Goal: Check status: Check status

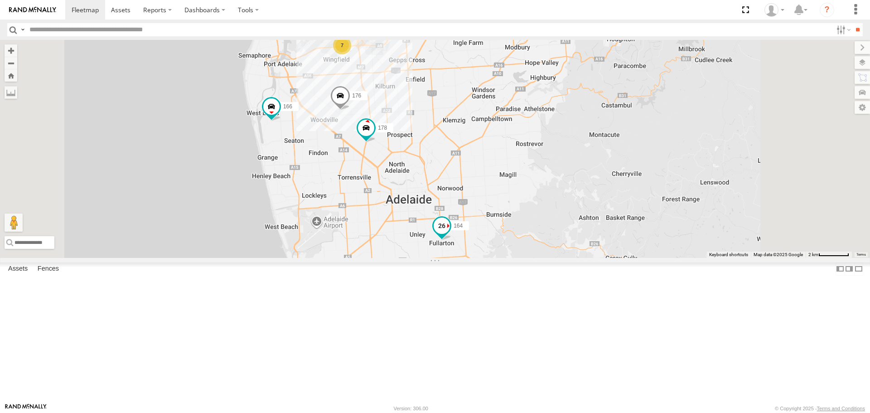
click at [450, 234] on span at bounding box center [442, 226] width 16 height 16
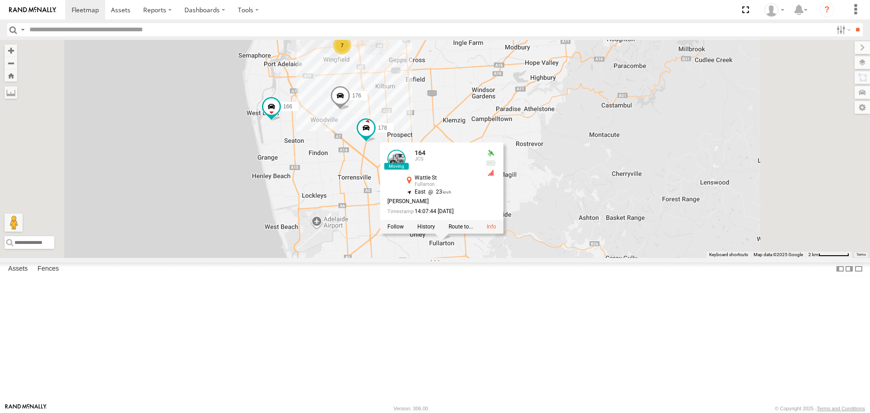
click at [566, 258] on div "169 391 164 166 178 7 176 164 JCS [GEOGRAPHIC_DATA] Fullarton -34.95379 , 138.6…" at bounding box center [435, 149] width 870 height 218
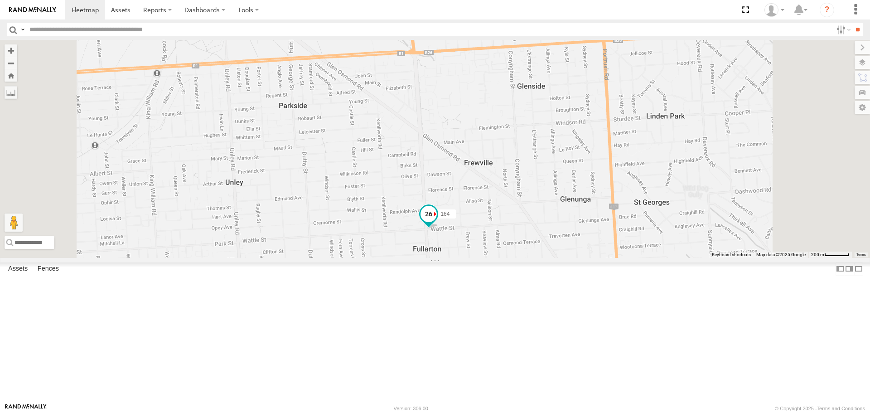
click at [437, 223] on span at bounding box center [429, 214] width 16 height 16
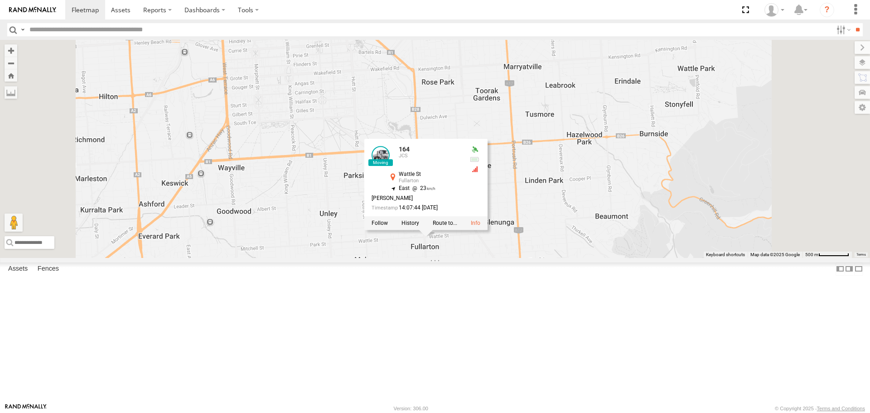
click at [578, 258] on div "169 391 164 166 178 176 164 JCS Wattle St Fullarton -34.95379 , 138.62589 [GEOG…" at bounding box center [435, 149] width 870 height 218
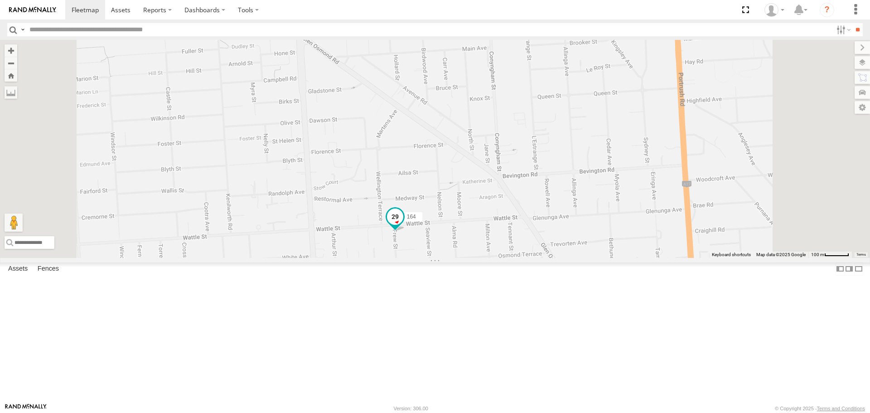
click at [403, 225] on span at bounding box center [395, 217] width 16 height 16
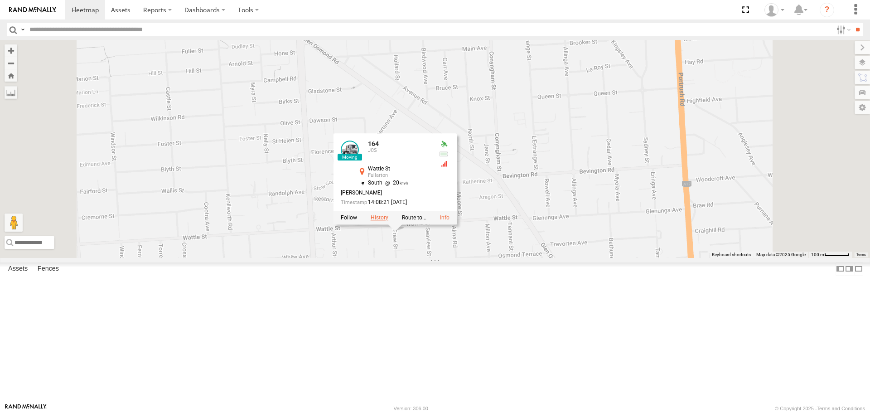
click at [389, 221] on label at bounding box center [380, 218] width 18 height 6
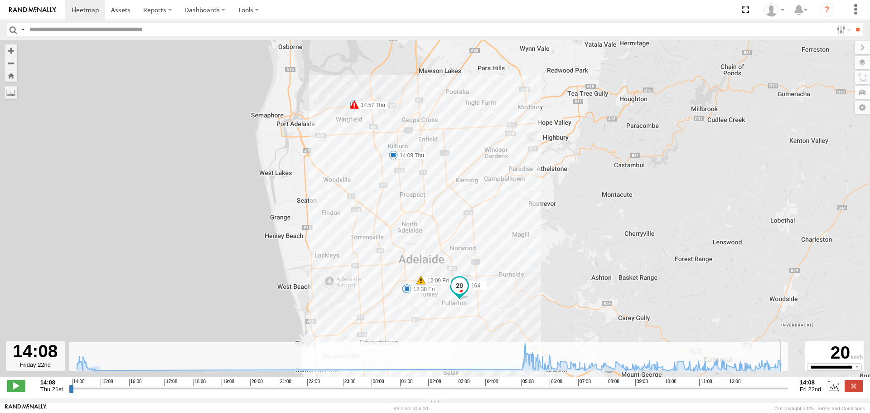
drag, startPoint x: 73, startPoint y: 394, endPoint x: 678, endPoint y: 322, distance: 609.1
type input "**********"
click at [788, 384] on input "range" at bounding box center [428, 388] width 719 height 9
